Goal: Task Accomplishment & Management: Complete application form

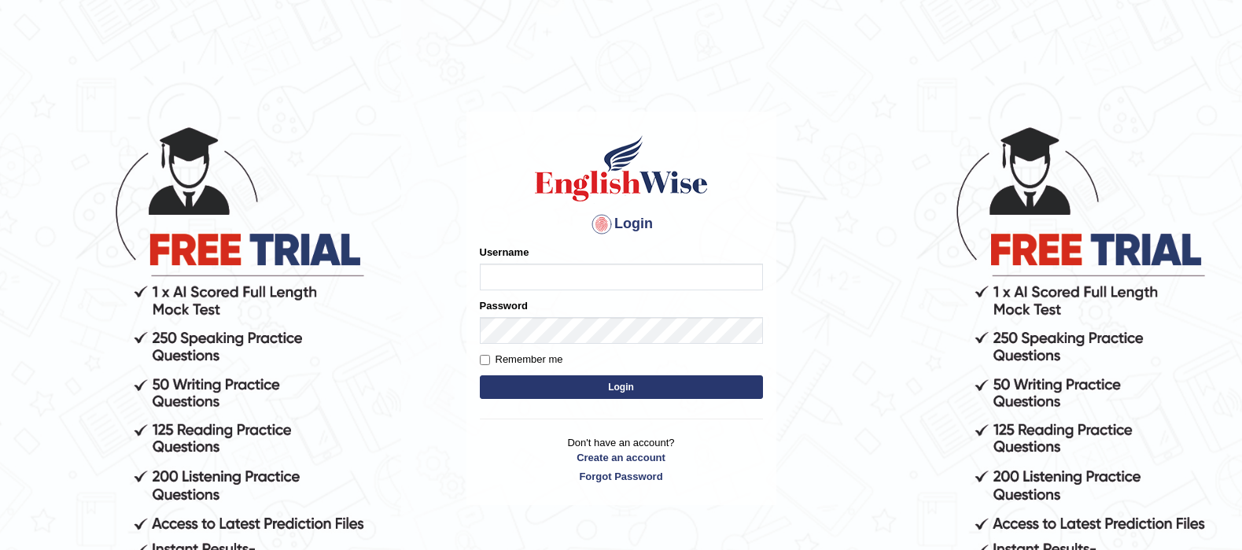
click at [548, 269] on input "Username" at bounding box center [621, 277] width 283 height 27
drag, startPoint x: 842, startPoint y: 310, endPoint x: 853, endPoint y: 316, distance: 12.7
click at [842, 310] on body "Login Please fix the following errors: Username Password Remember me Login Don'…" at bounding box center [621, 337] width 1242 height 550
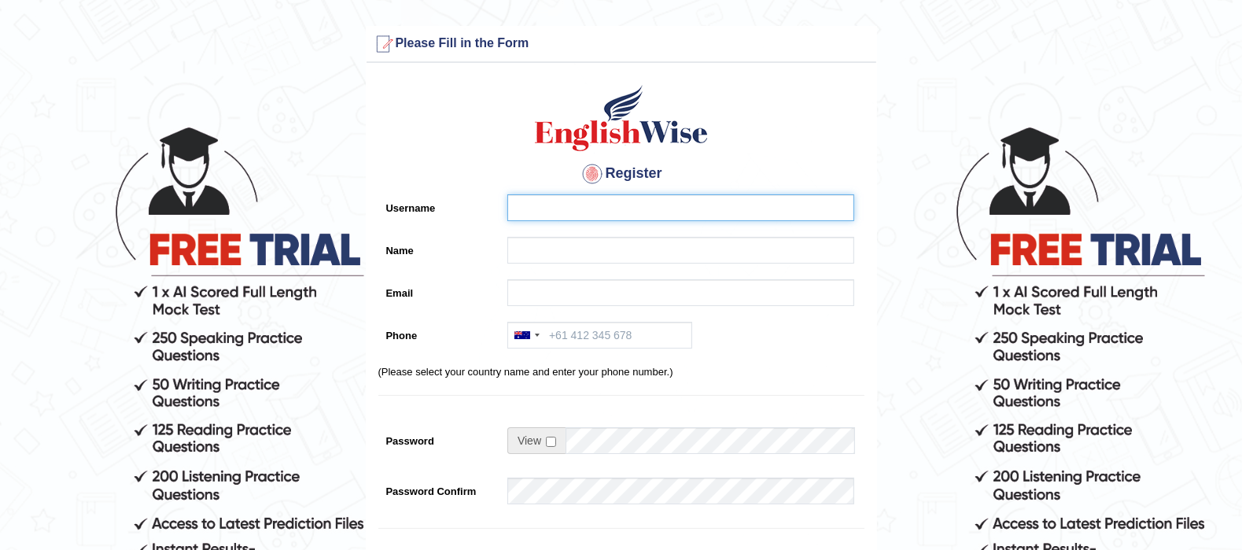
click at [645, 213] on input "Username" at bounding box center [680, 207] width 347 height 27
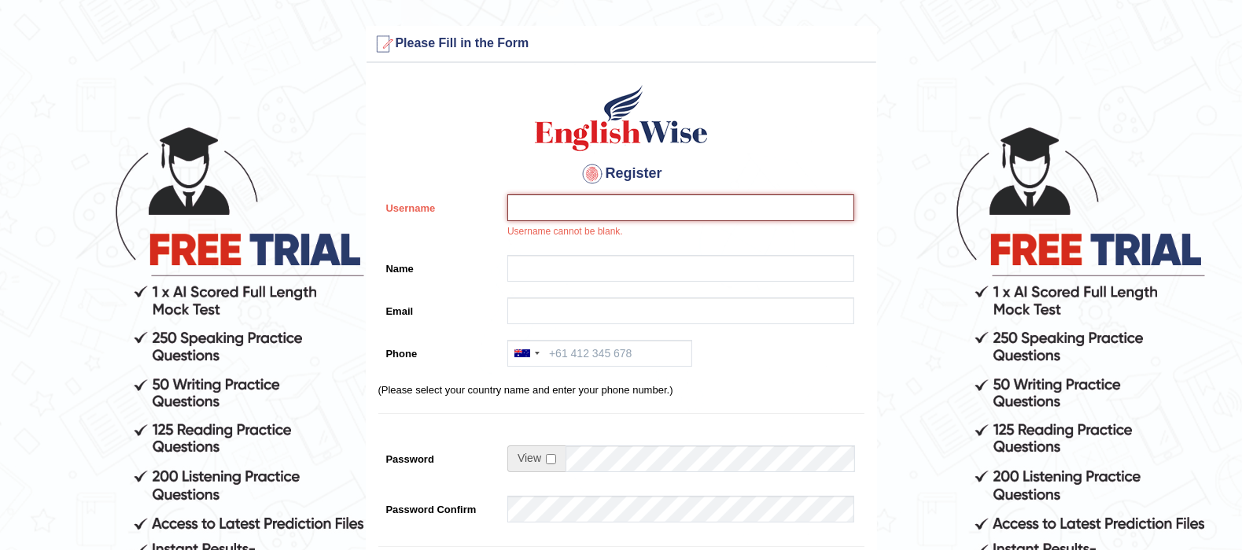
click at [534, 201] on input "Username" at bounding box center [680, 207] width 347 height 27
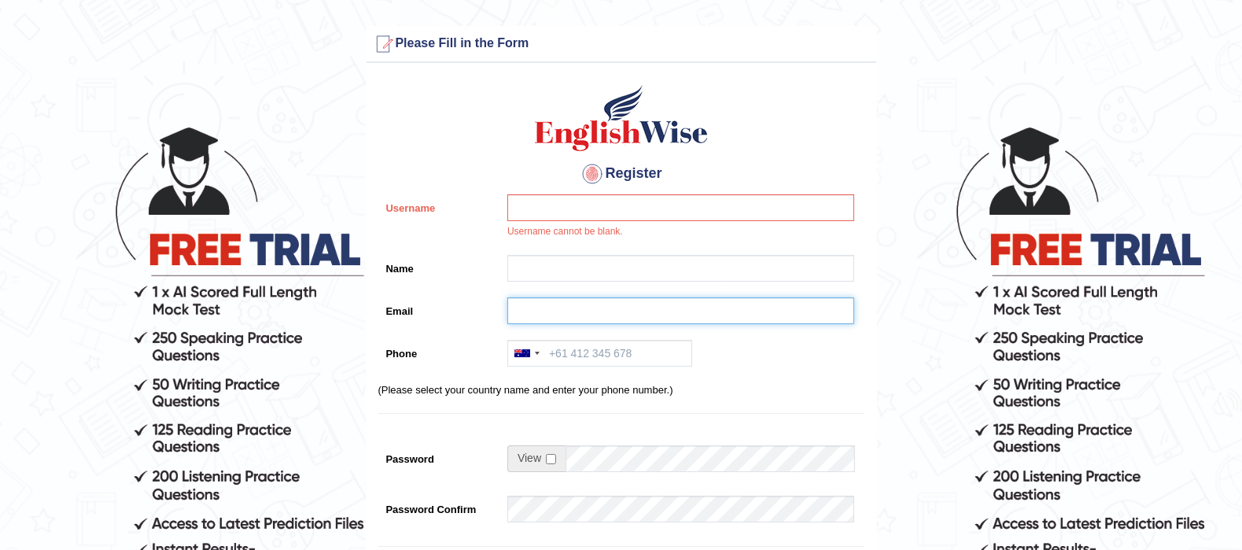
click at [555, 304] on input "Email" at bounding box center [680, 310] width 347 height 27
paste input "magpoc.maryrose@yahoo.com"
drag, startPoint x: 606, startPoint y: 304, endPoint x: 500, endPoint y: 300, distance: 106.3
click at [500, 300] on div "magpoc.maryrose@yahoo.com" at bounding box center [677, 314] width 355 height 35
type input "magpoc.maryrose@yahoo.com"
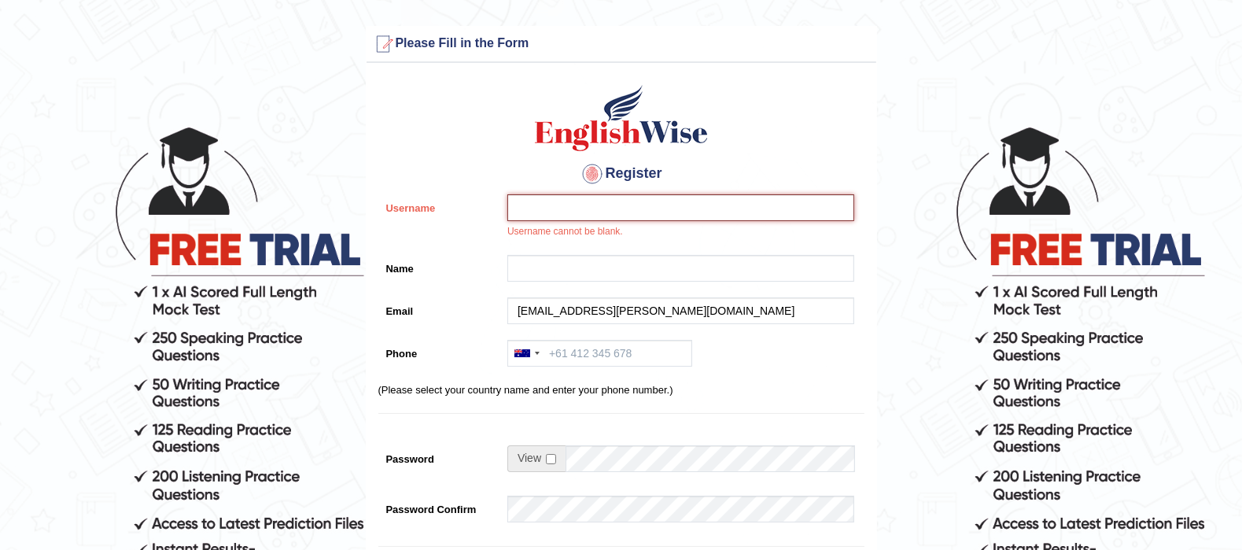
click at [617, 203] on input "Username" at bounding box center [680, 207] width 347 height 27
paste input "magpoc.maryrose"
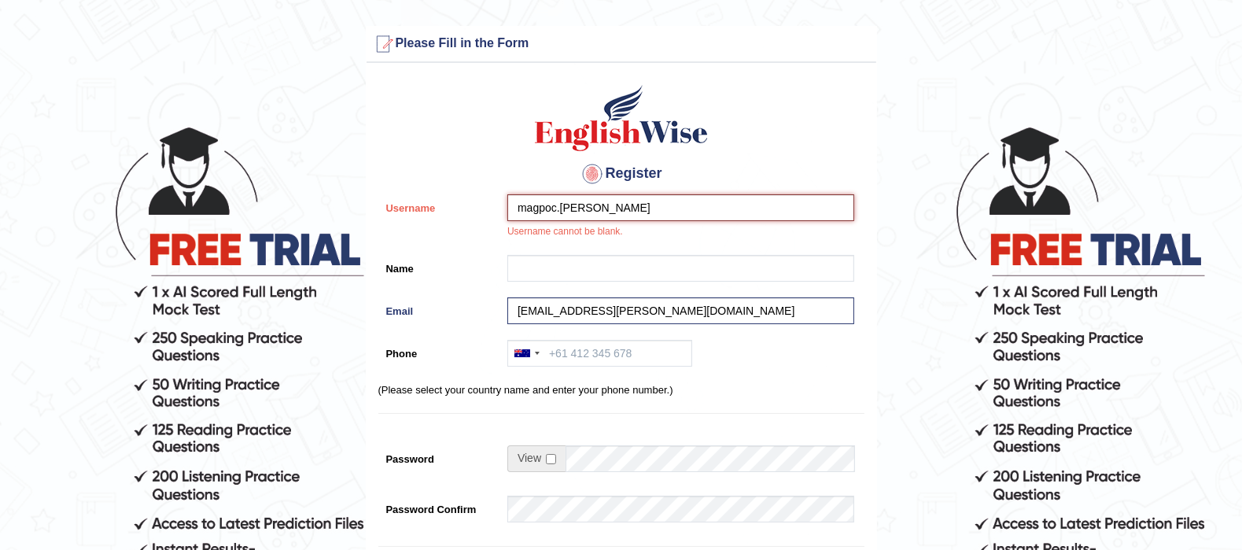
type input "magpoc.maryrose"
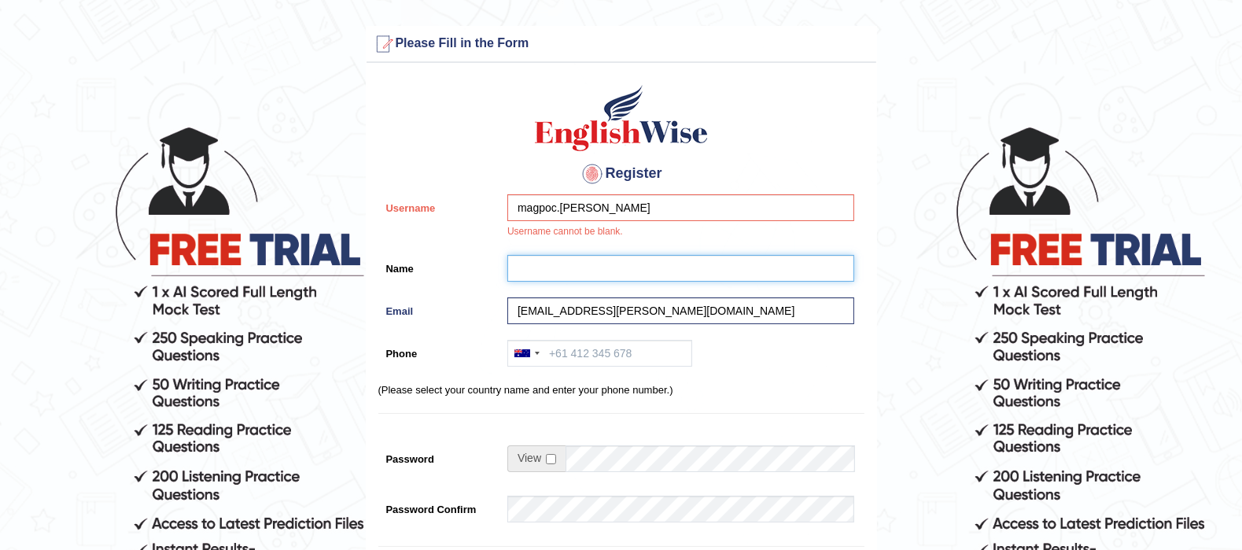
click at [547, 267] on input "Name" at bounding box center [680, 268] width 347 height 27
paste input "magpoc.maryrose"
type input "magpoc.maryrose"
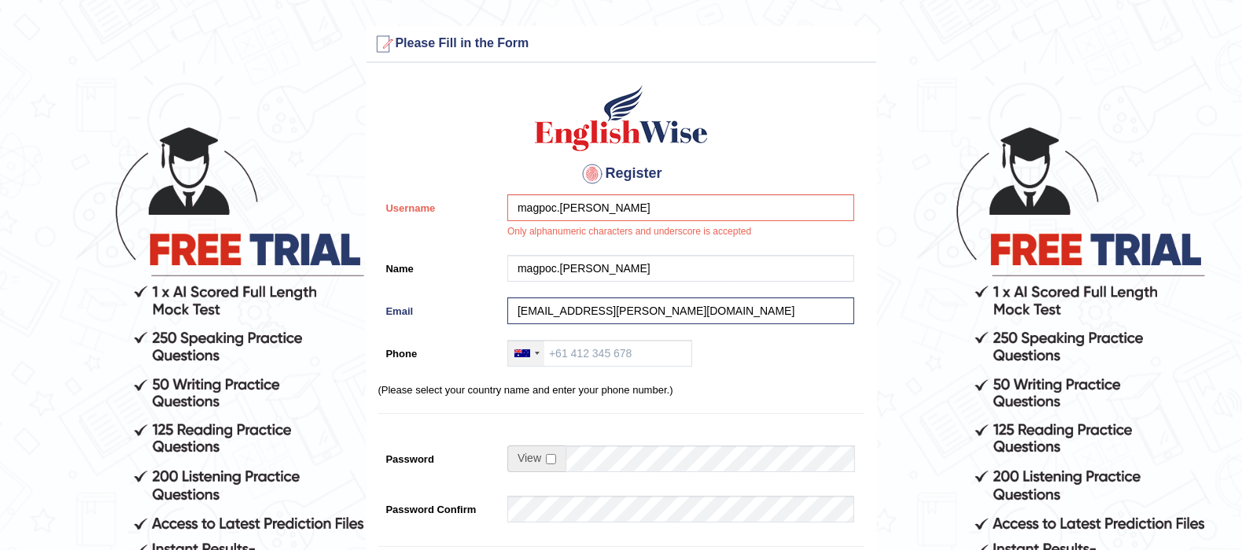
click at [533, 352] on div at bounding box center [526, 353] width 36 height 25
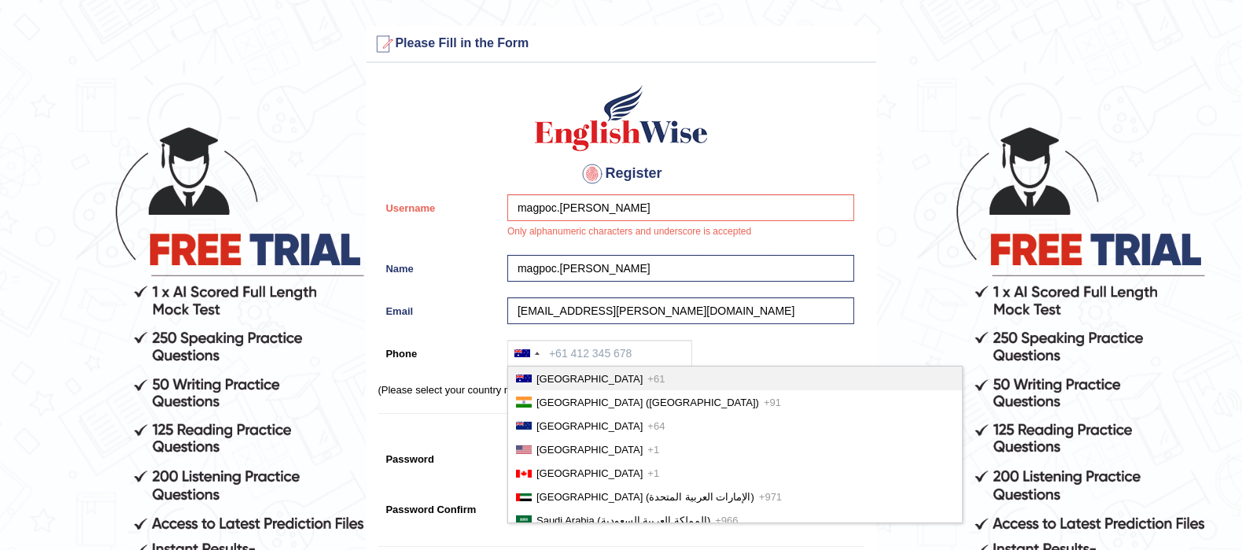
click at [485, 255] on label "Name" at bounding box center [439, 265] width 122 height 21
click at [507, 255] on input "magpoc.maryrose" at bounding box center [680, 268] width 347 height 27
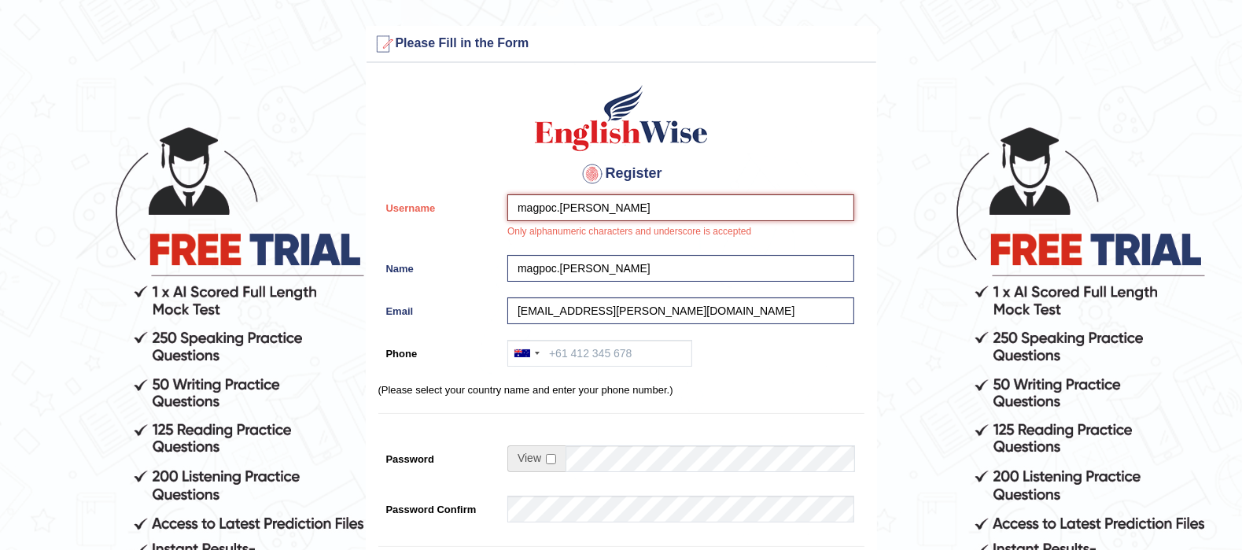
click at [557, 205] on input "magpoc.maryrose" at bounding box center [680, 207] width 347 height 27
click at [560, 210] on input "magpoc.maryrose" at bounding box center [680, 207] width 347 height 27
type input "magpocmaryrose"
click at [559, 269] on input "magpoc.maryrose" at bounding box center [680, 268] width 347 height 27
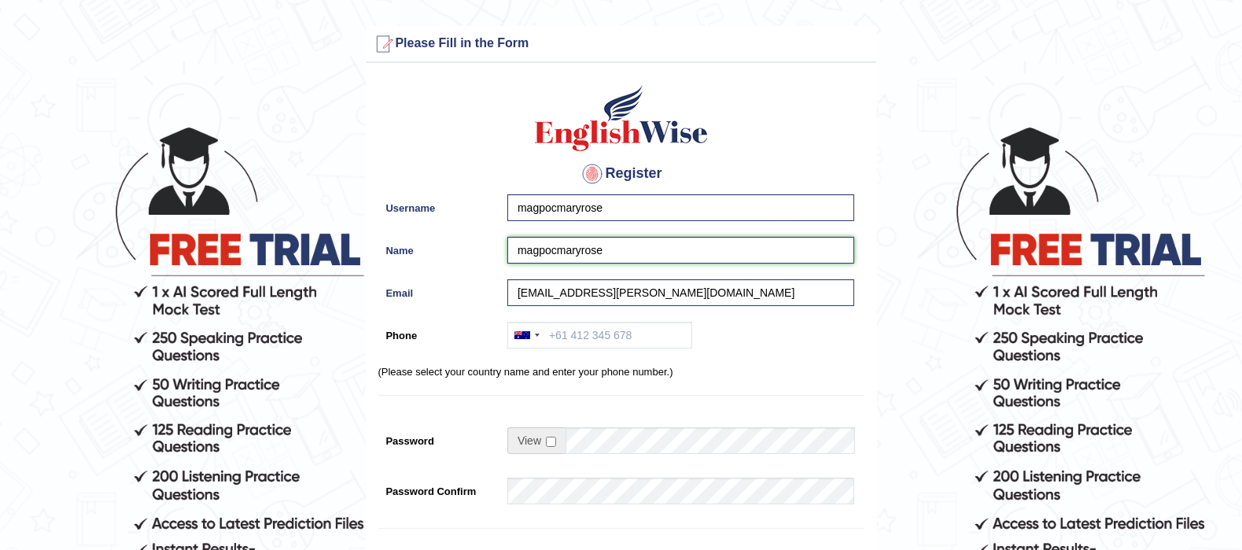
drag, startPoint x: 604, startPoint y: 256, endPoint x: 503, endPoint y: 238, distance: 102.4
click at [516, 245] on input "magpocmaryrose" at bounding box center [680, 250] width 347 height 27
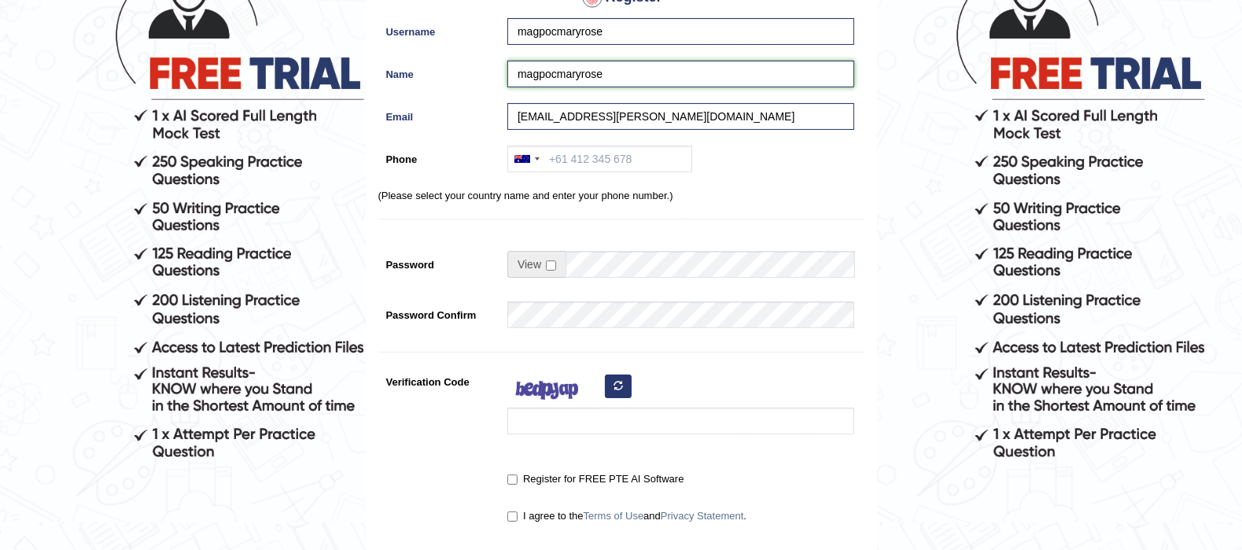
scroll to position [295, 0]
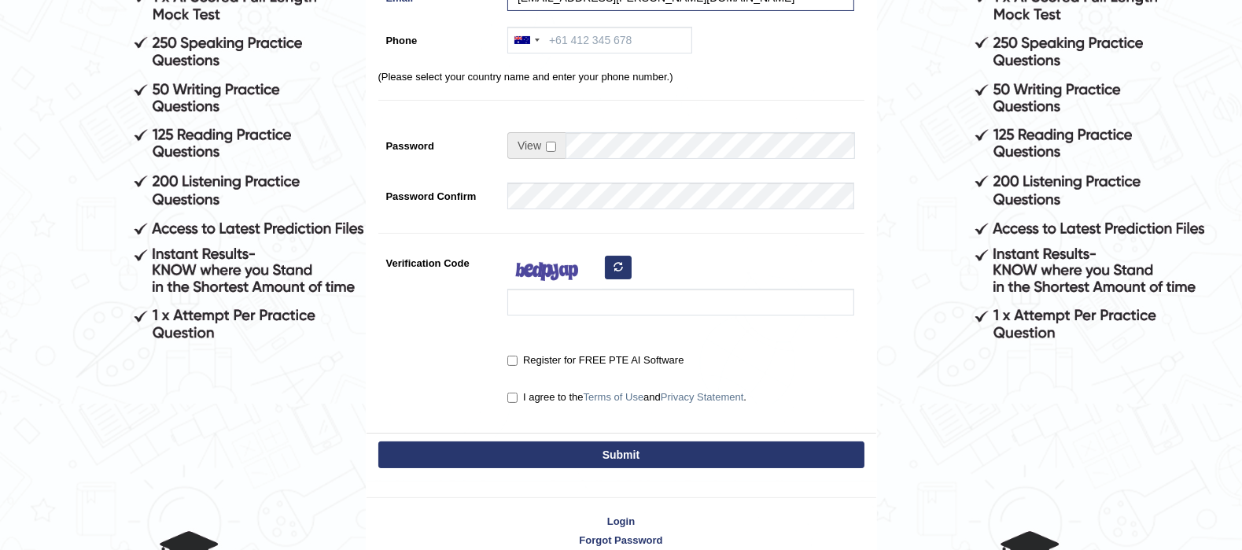
type input "magpocmaryrose"
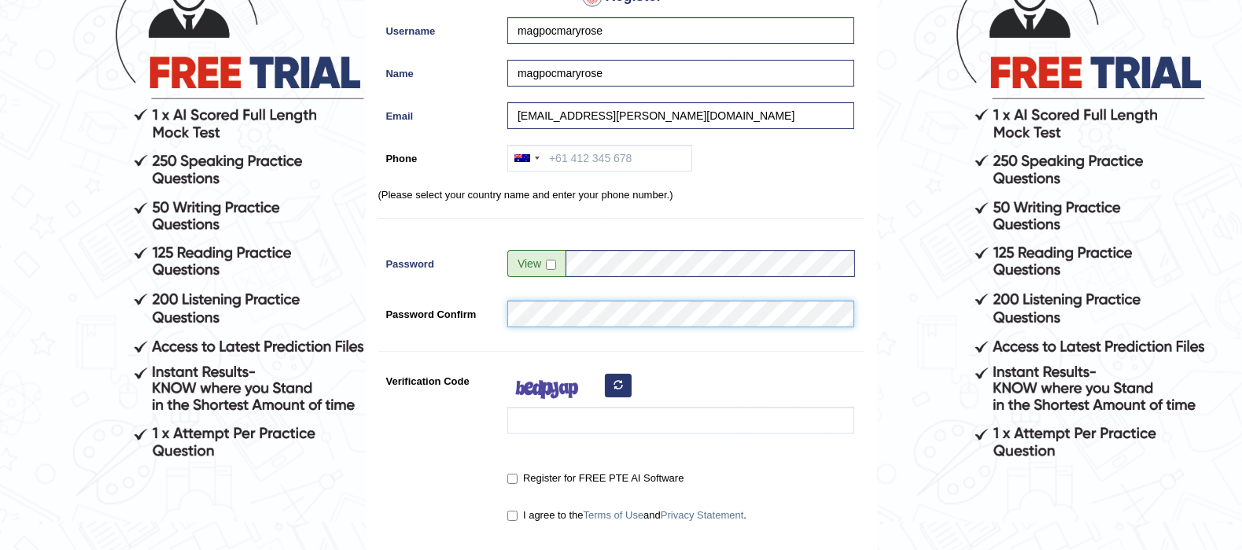
scroll to position [98, 0]
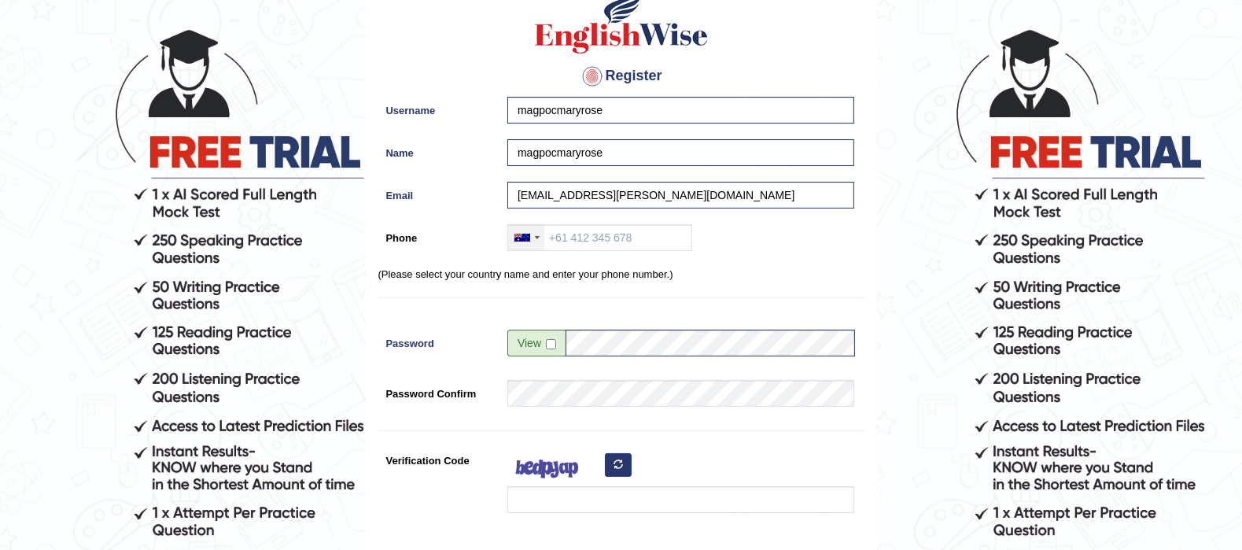
click at [536, 242] on div at bounding box center [526, 237] width 36 height 25
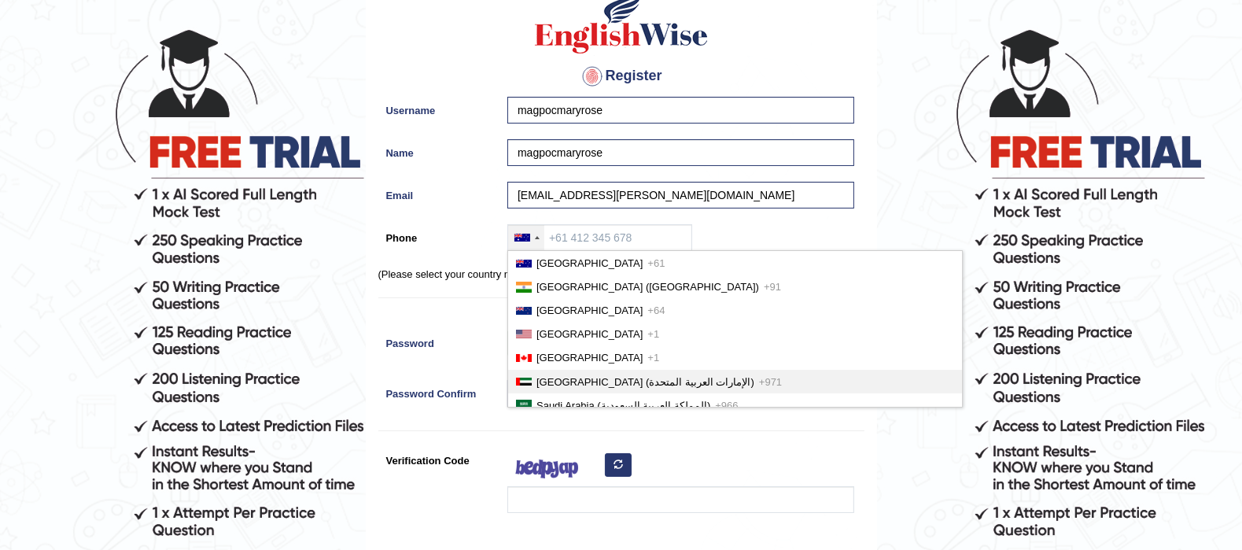
click at [589, 378] on span "United Arab Emirates (‫الإمارات العربية المتحدة‬‎)" at bounding box center [645, 382] width 218 height 12
type input "+971"
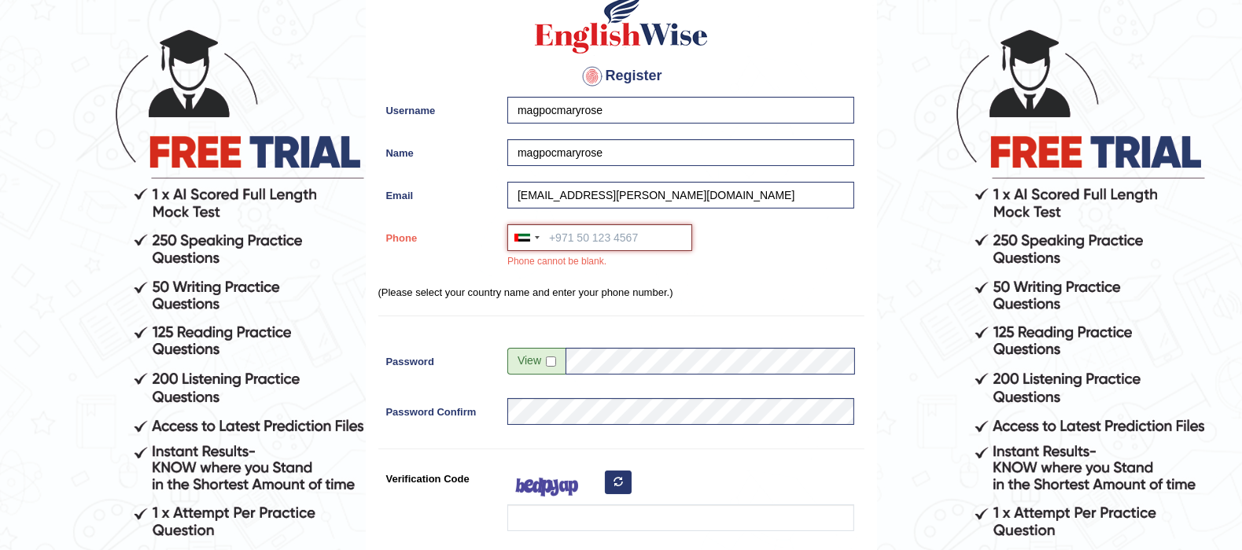
paste input "52 880 1789"
type input "52 880 1789"
click at [740, 238] on div "Australia +61 India (भारत) +91 New Zealand +64 United States +1 Canada +1 Unite…" at bounding box center [677, 250] width 355 height 53
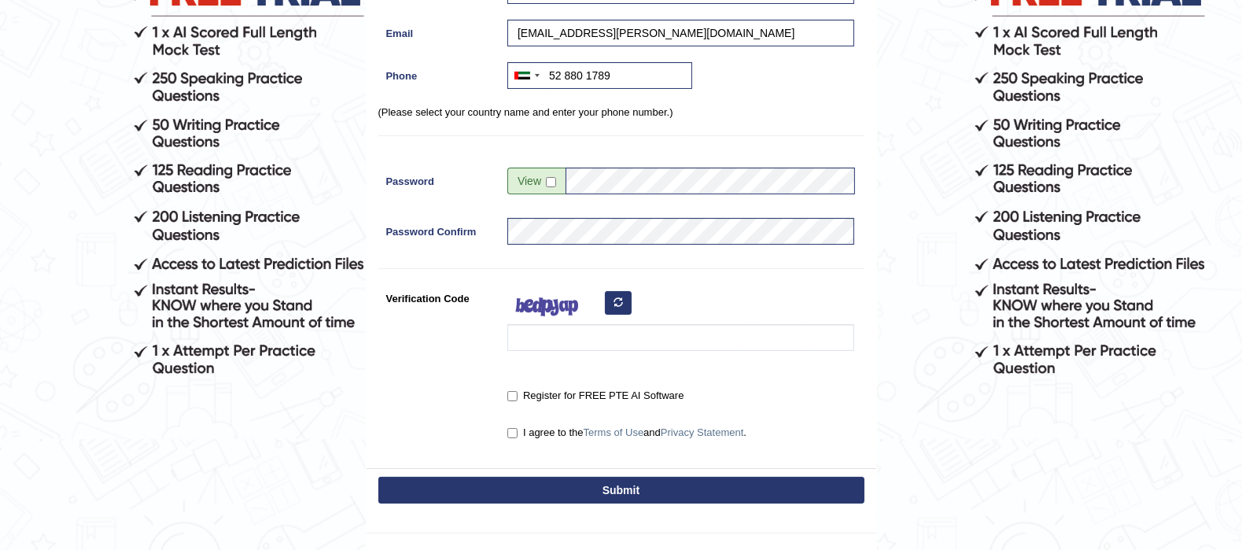
scroll to position [295, 0]
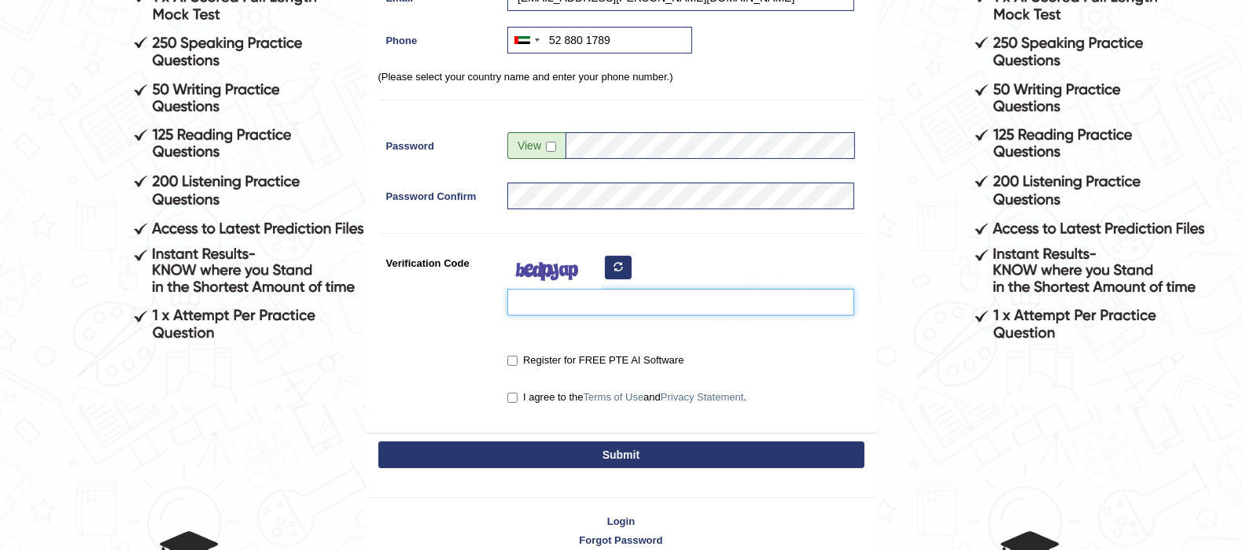
click at [540, 303] on input "Verification Code" at bounding box center [680, 302] width 347 height 27
click at [546, 148] on input "checkbox" at bounding box center [551, 147] width 10 height 10
checkbox input "true"
click at [561, 301] on input "Verification Code" at bounding box center [680, 302] width 347 height 27
type input "fiyhreh"
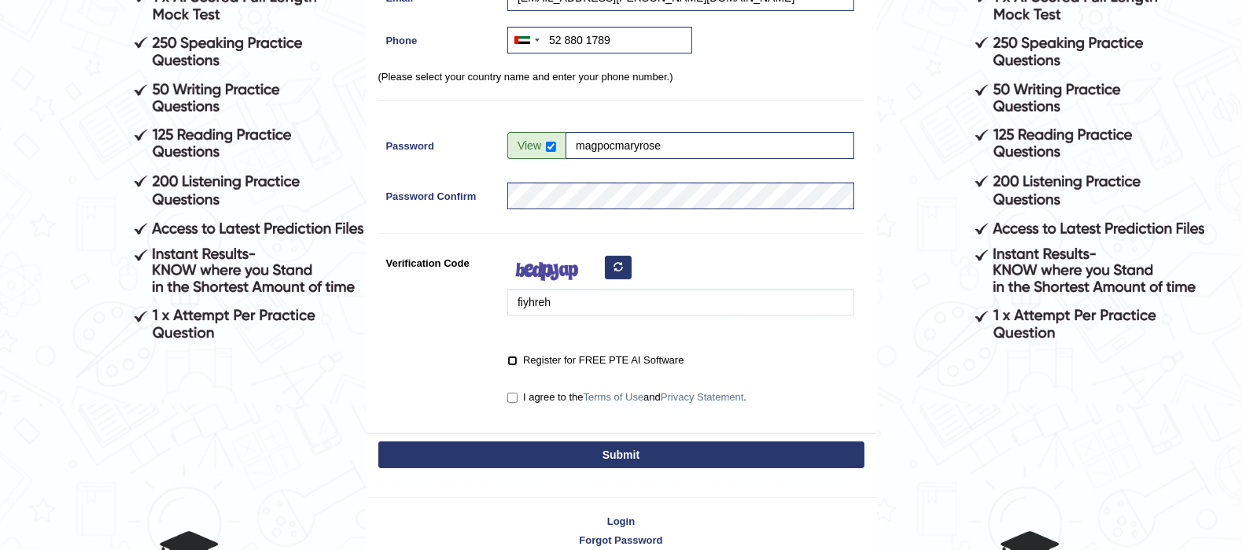
drag, startPoint x: 515, startPoint y: 356, endPoint x: 511, endPoint y: 415, distance: 59.1
click at [519, 361] on label "Register for FREE PTE AI Software" at bounding box center [595, 360] width 176 height 16
click at [518, 361] on input "Register for FREE PTE AI Software" at bounding box center [512, 361] width 10 height 10
checkbox input "true"
click at [512, 399] on input "I agree to the Terms of Use and Privacy Statement ." at bounding box center [512, 398] width 10 height 10
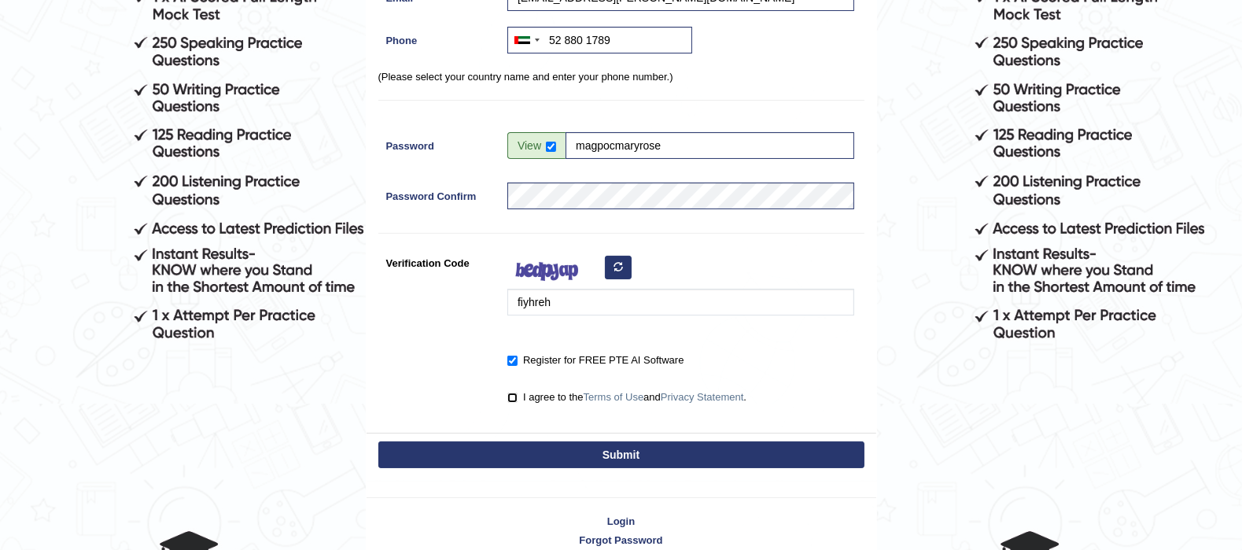
checkbox input "true"
click at [522, 459] on button "Submit" at bounding box center [621, 454] width 486 height 27
type input "+971528801789"
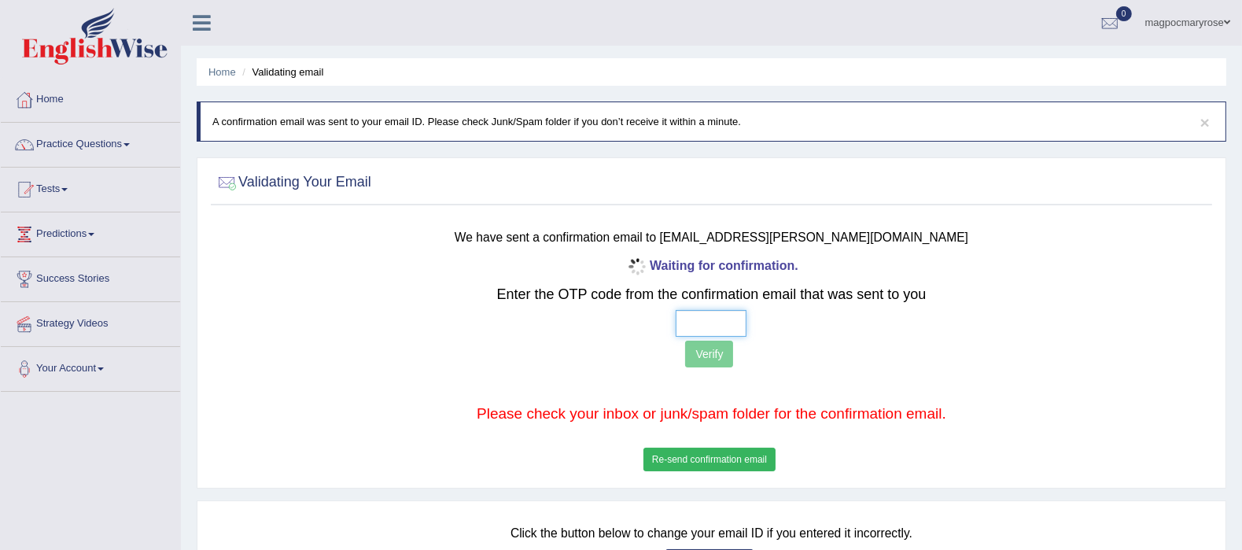
click at [707, 326] on input "text" at bounding box center [711, 323] width 71 height 27
type input "1 8 5 3"
click at [728, 349] on button "Verify" at bounding box center [709, 354] width 48 height 27
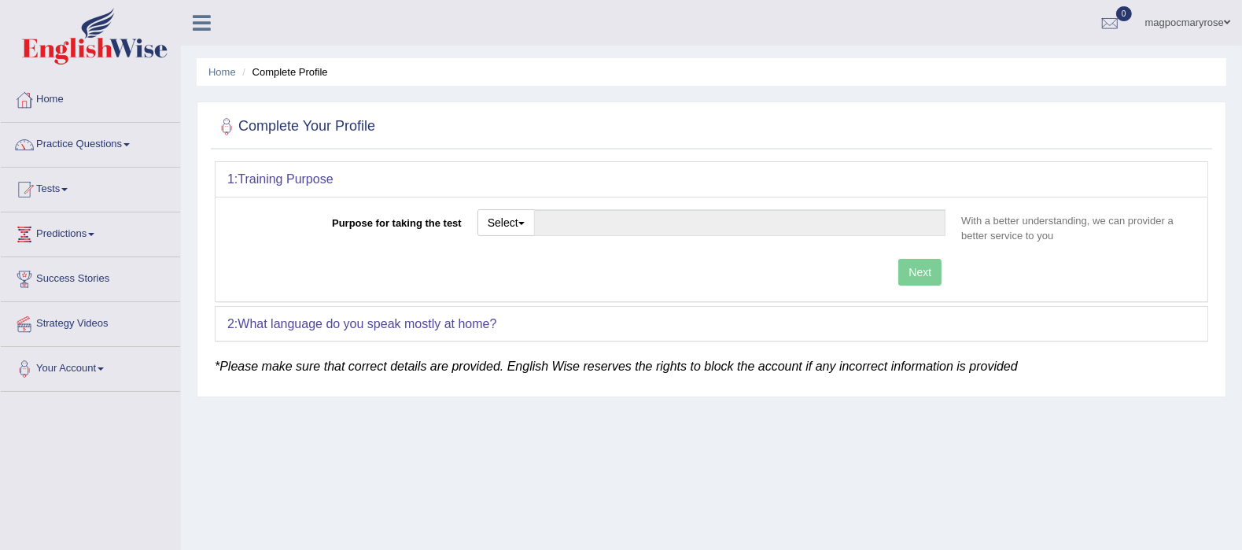
click at [1228, 13] on link "magpocmaryrose" at bounding box center [1188, 20] width 109 height 41
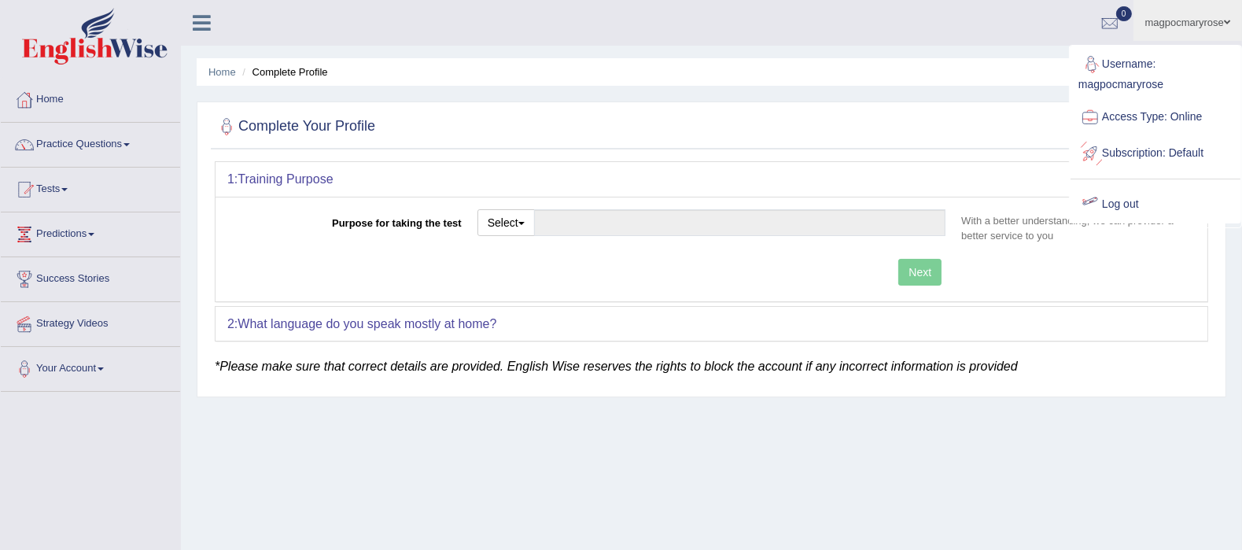
click at [1138, 198] on link "Log out" at bounding box center [1156, 204] width 170 height 36
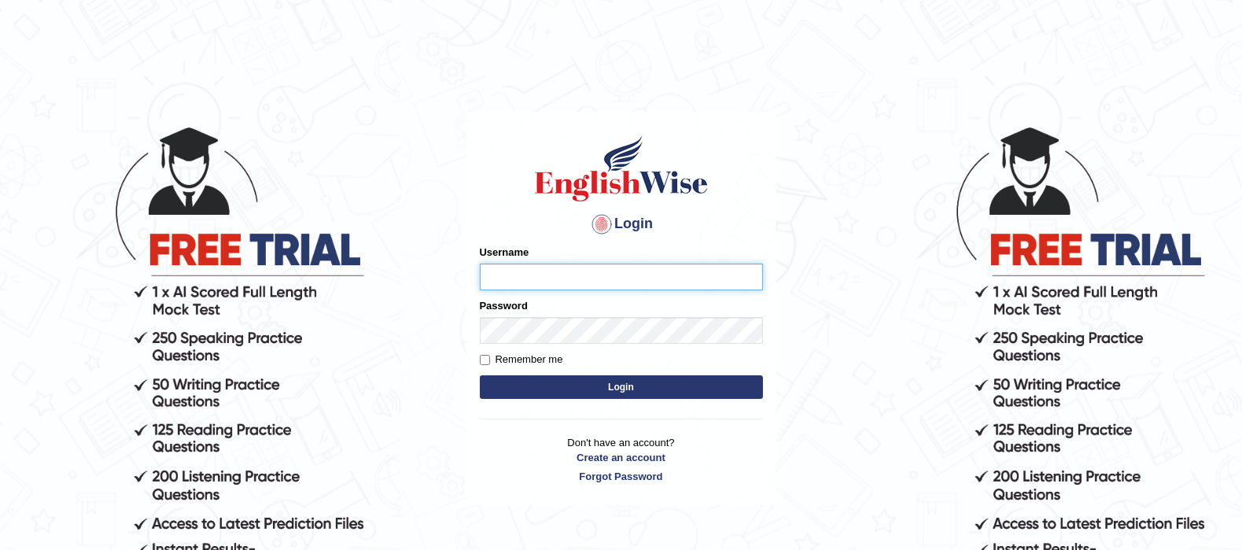
paste input "magpocmaryrose"
type input "magpocmaryrose"
click at [606, 387] on button "Login" at bounding box center [621, 387] width 283 height 24
